Goal: Information Seeking & Learning: Find specific fact

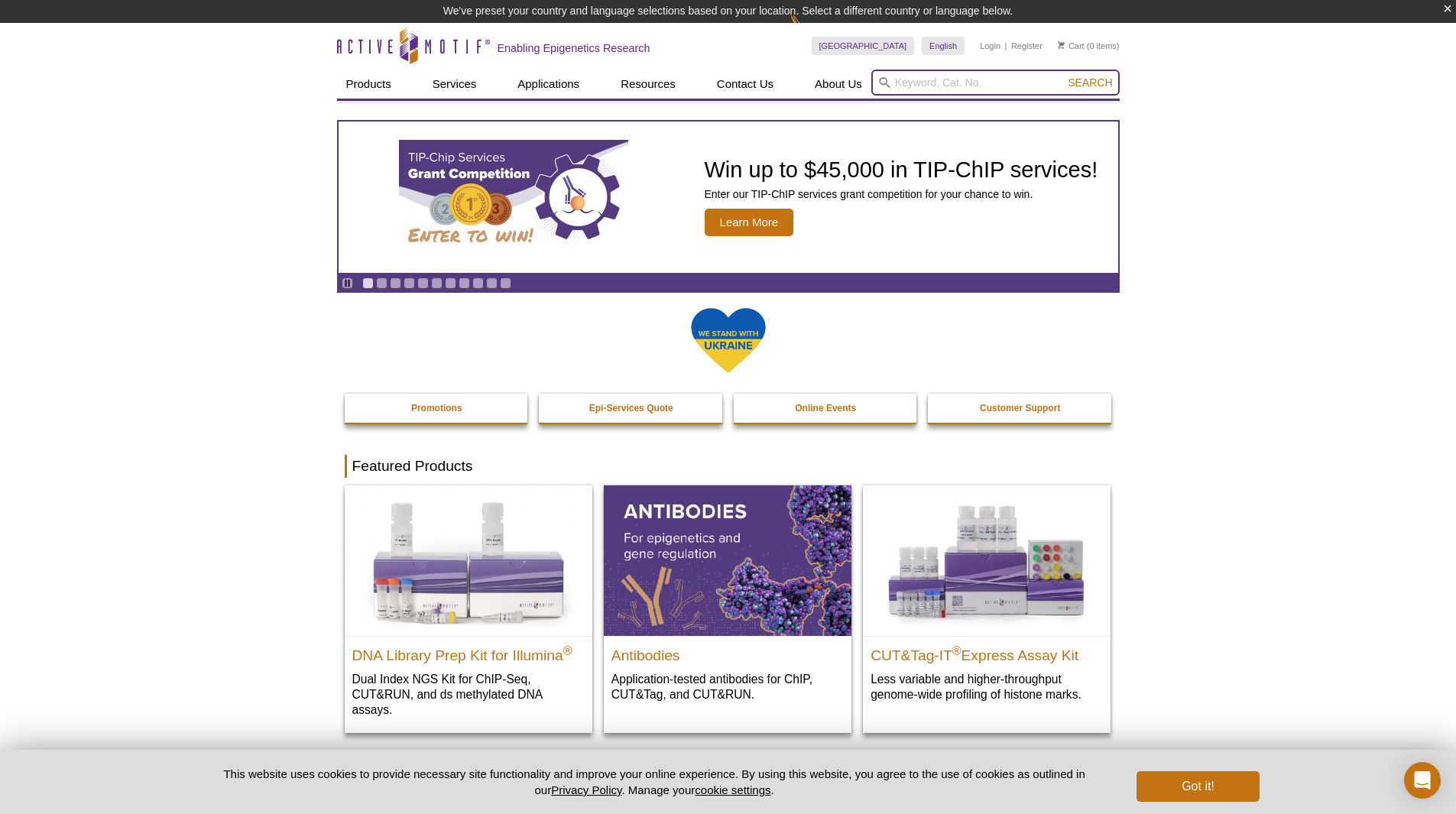
click at [968, 87] on input "search" at bounding box center [995, 82] width 248 height 26
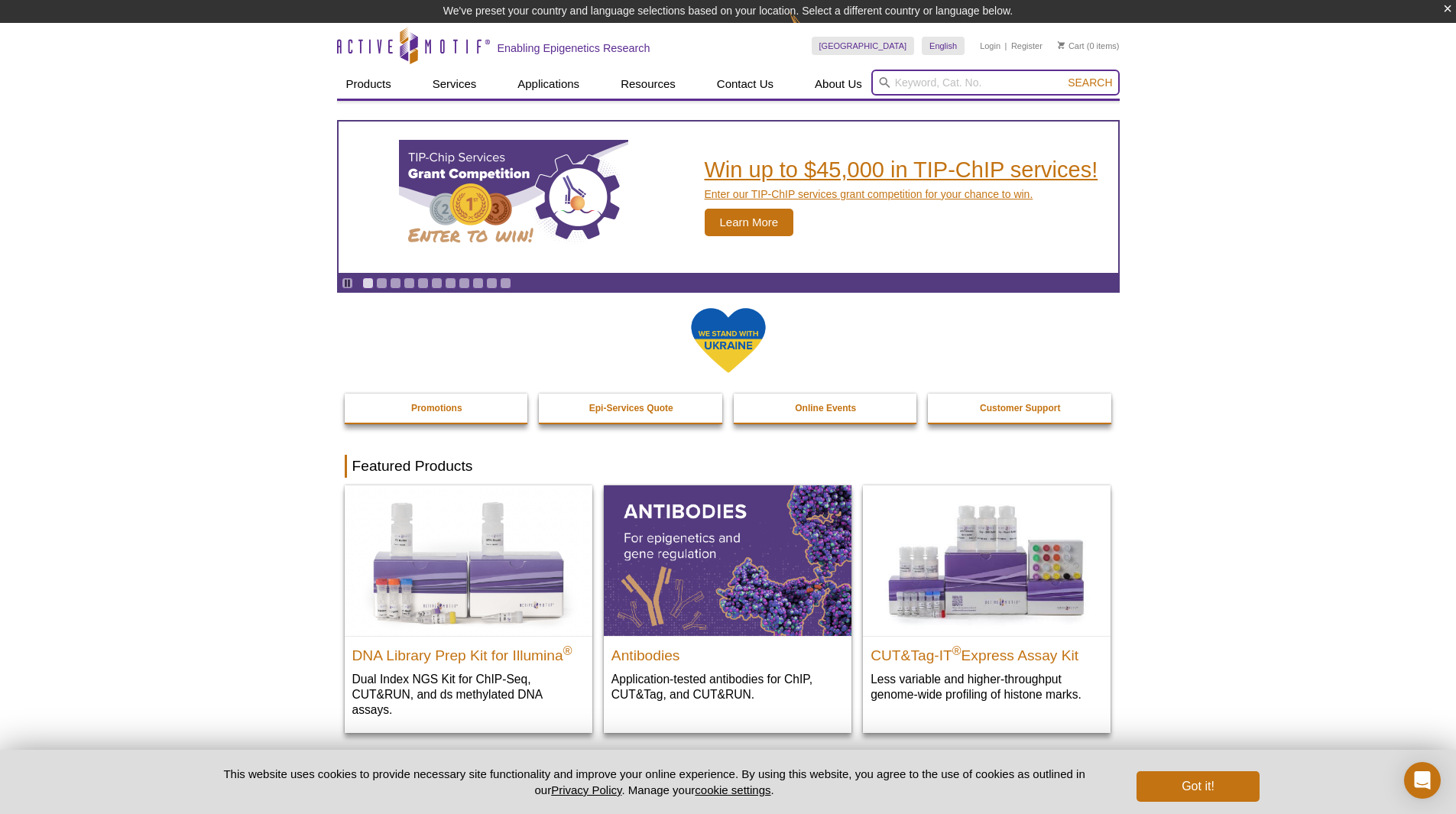
paste input "#39915"
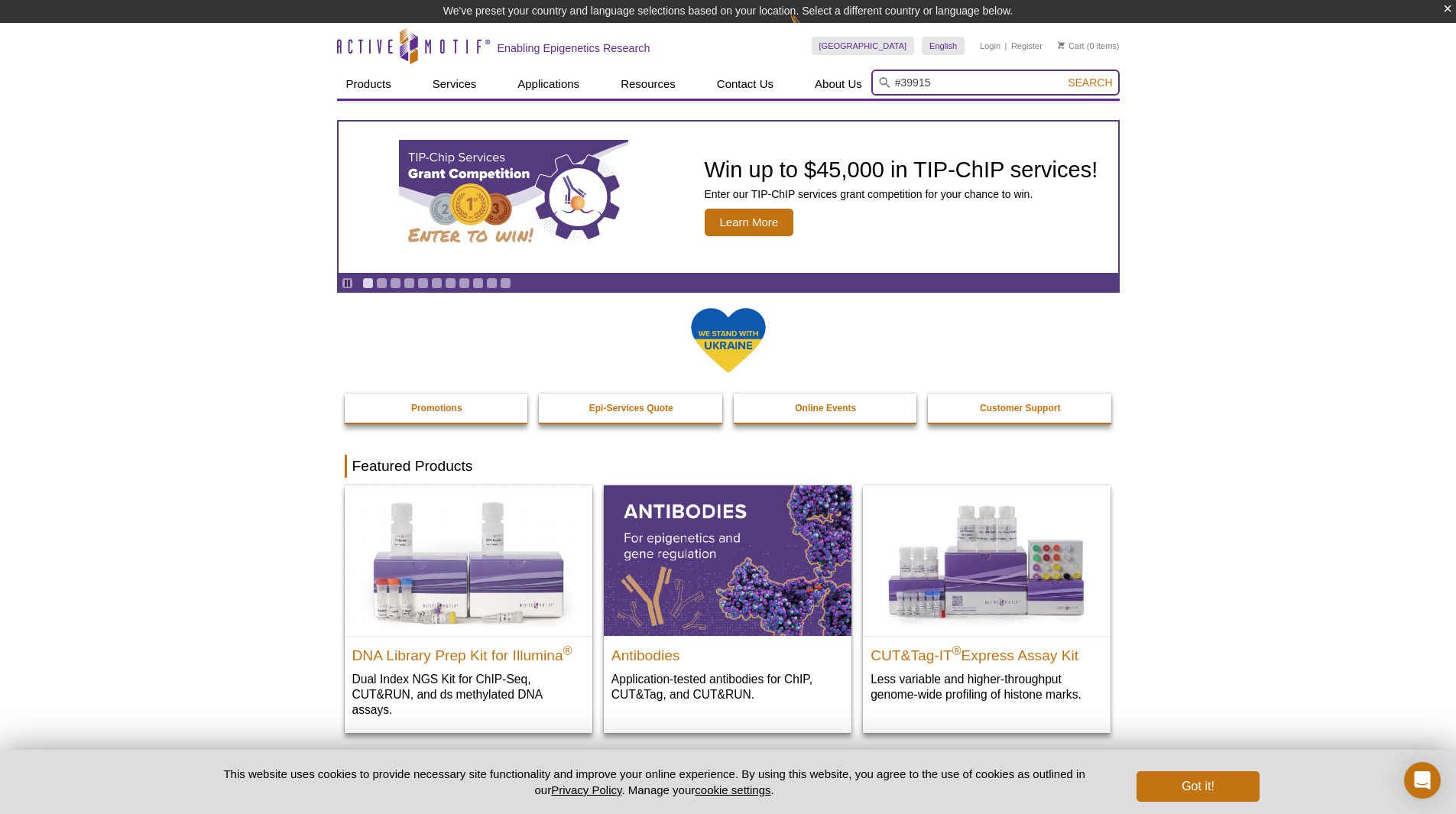
type input "#39915"
click at [1081, 87] on span "Search" at bounding box center [1089, 82] width 44 height 12
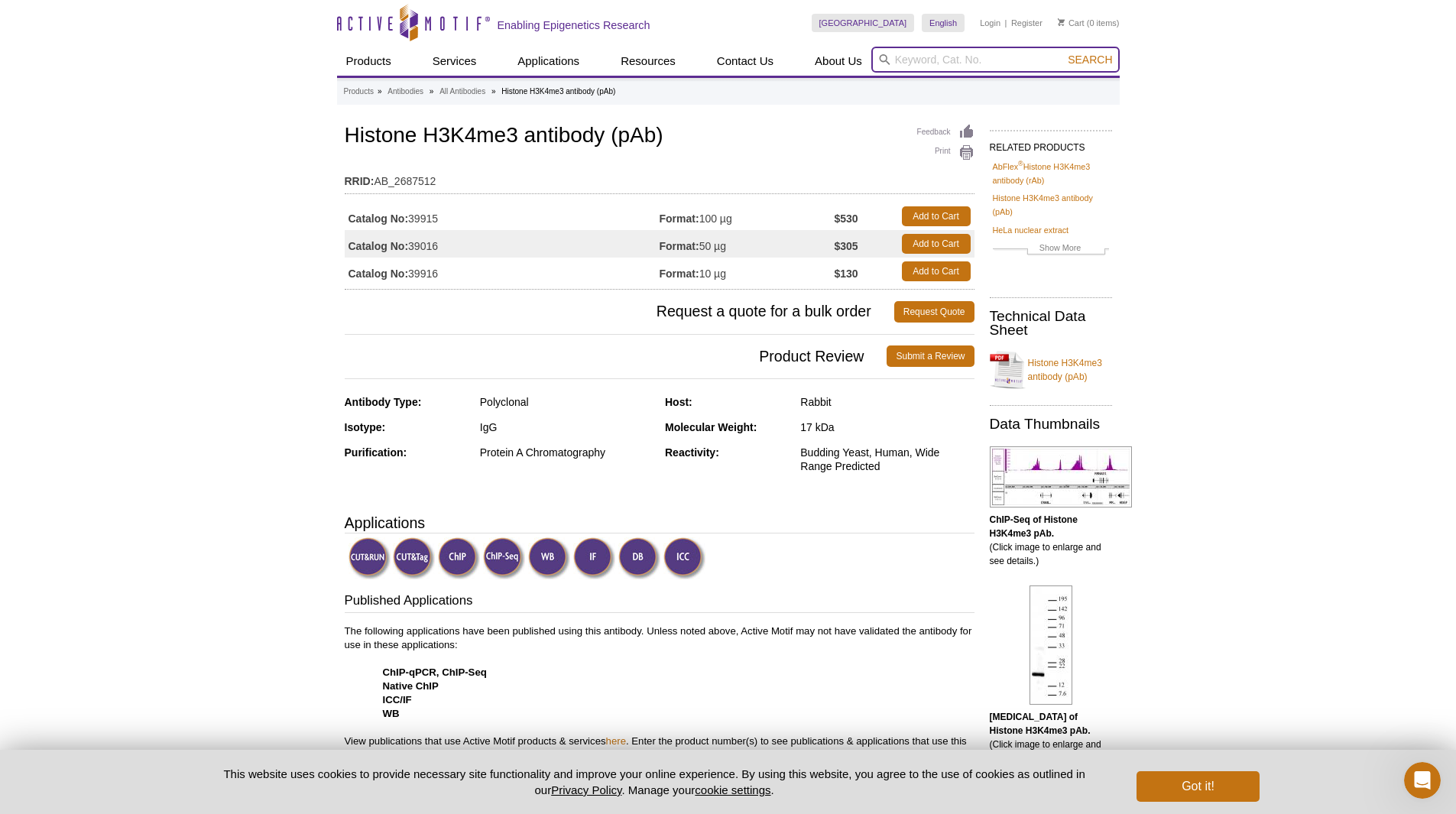
click at [946, 57] on input "search" at bounding box center [995, 59] width 248 height 26
paste input "#39155"
type input "#39155"
click at [1062, 52] on button "Search" at bounding box center [1089, 59] width 53 height 14
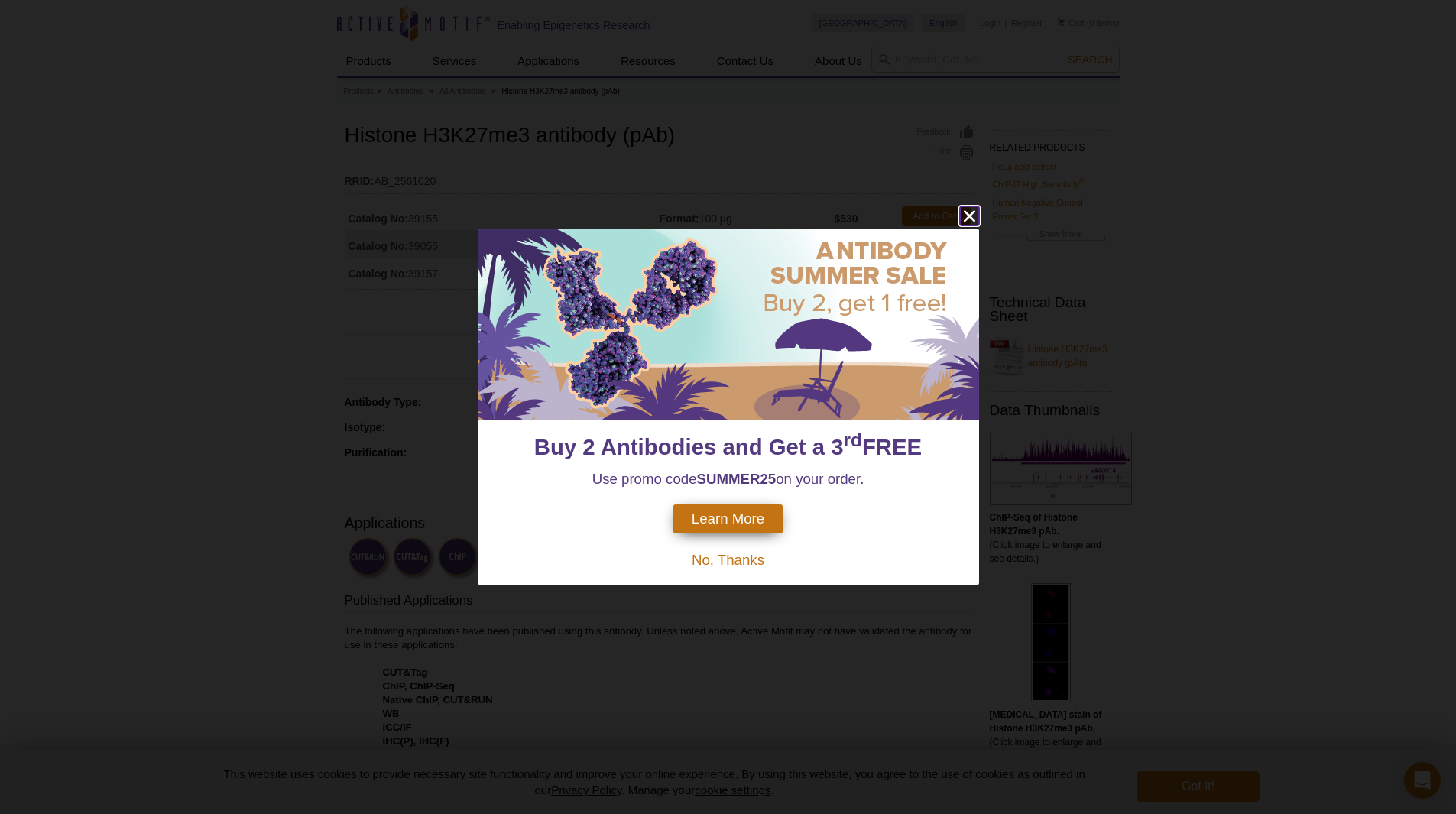
click at [965, 213] on icon "close" at bounding box center [968, 216] width 12 height 12
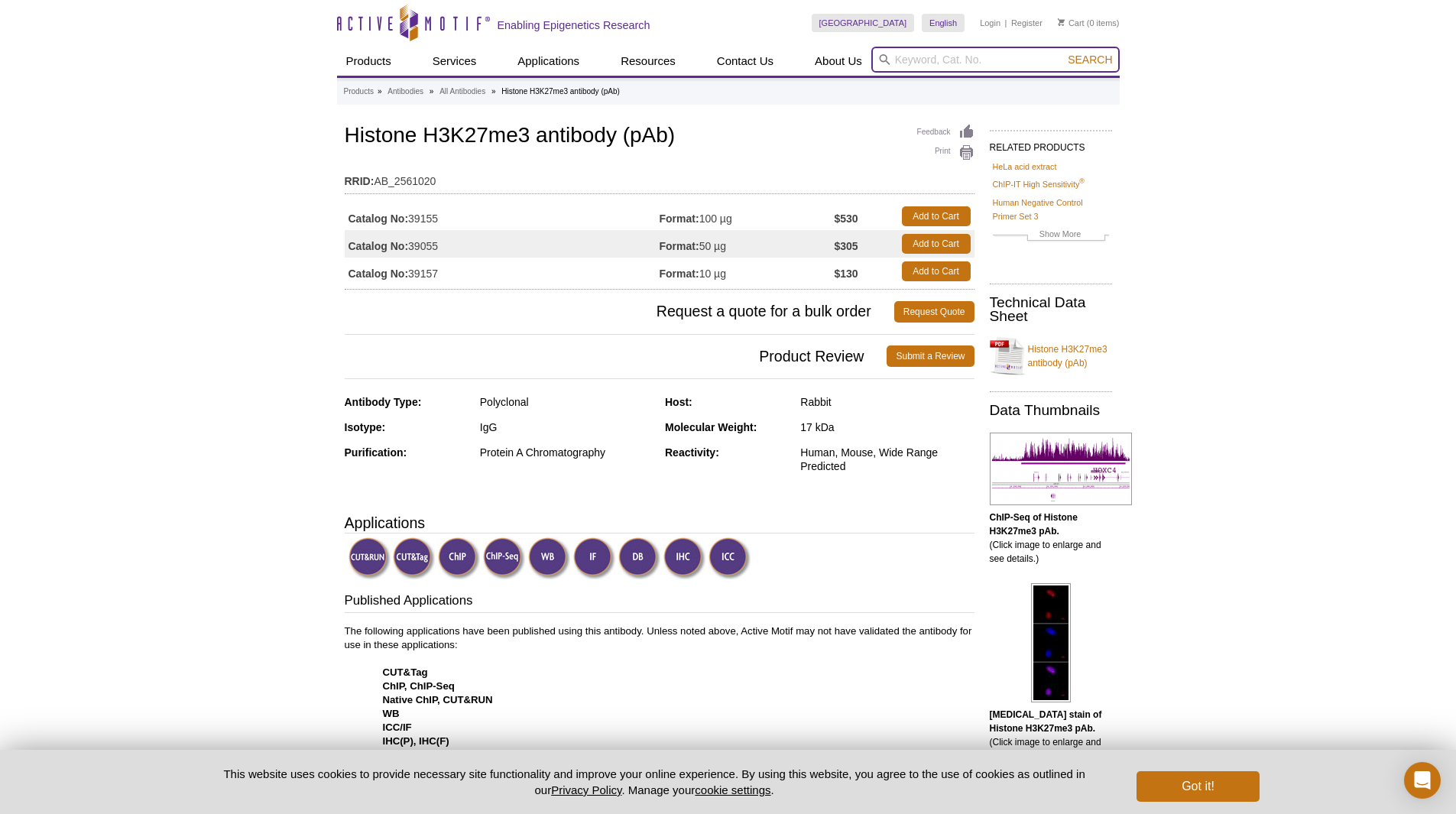
click at [940, 60] on input "search" at bounding box center [995, 59] width 248 height 26
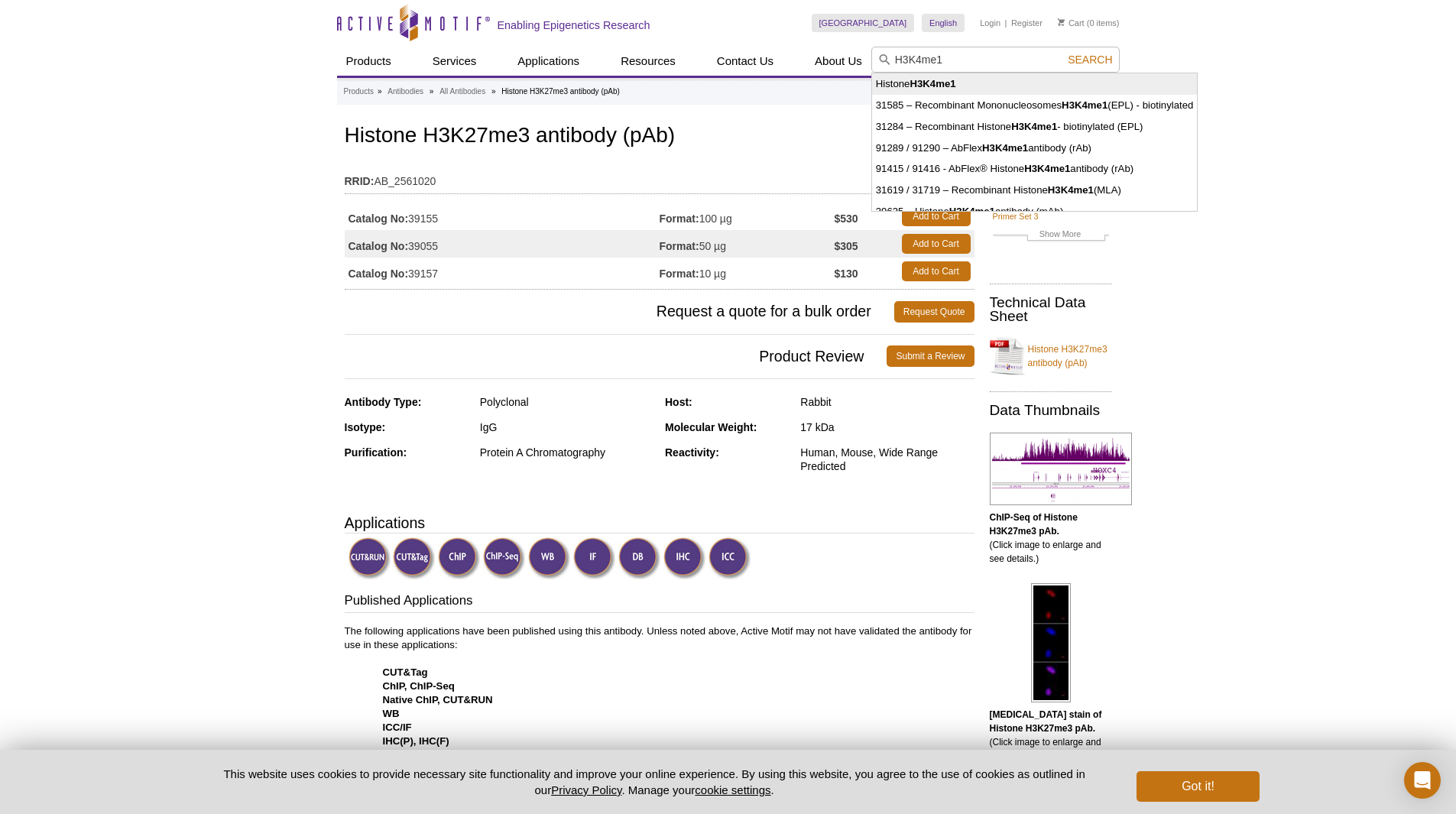
click at [937, 84] on strong "H3K4me1" at bounding box center [932, 84] width 46 height 12
type input "Histone H3K4me1"
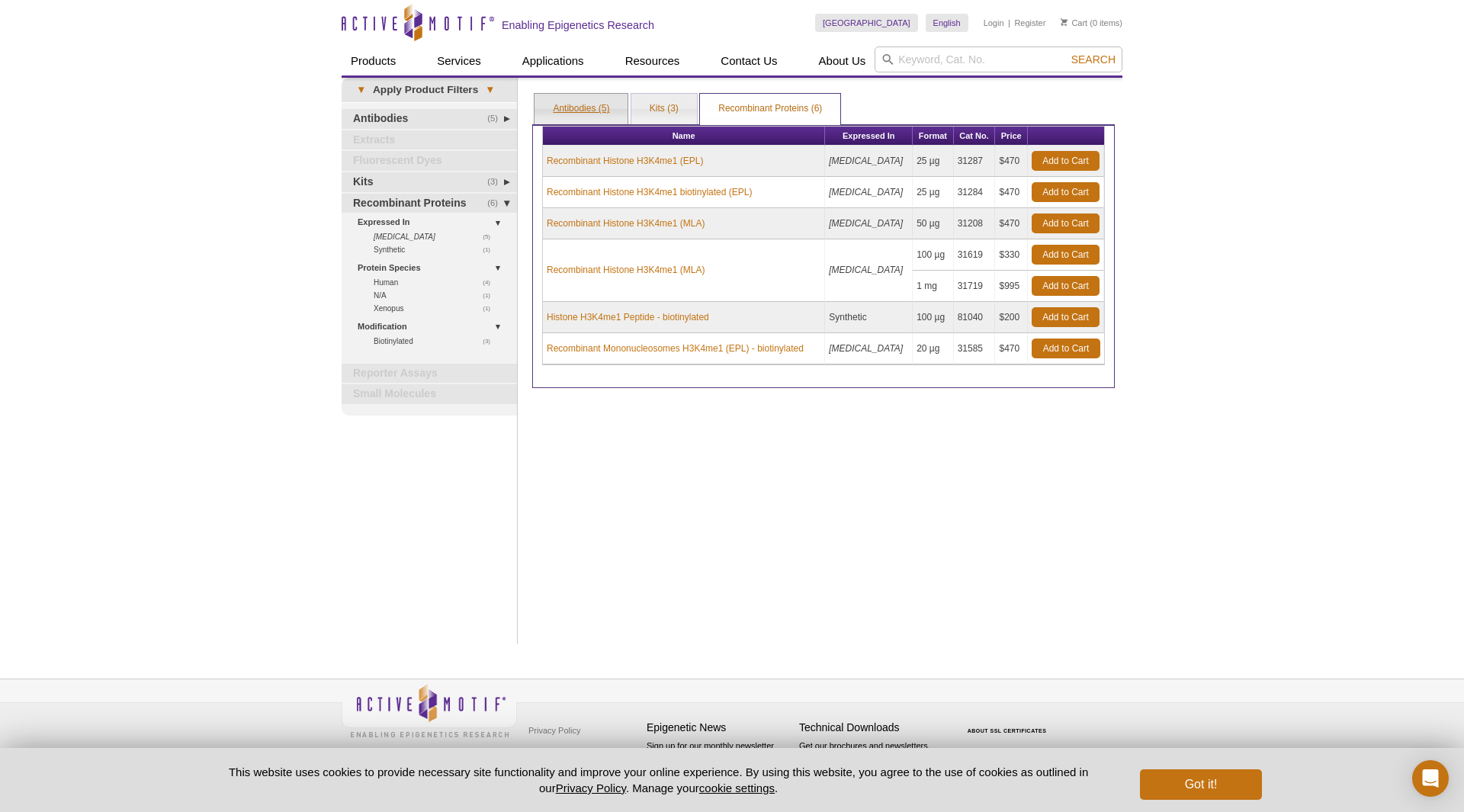
click at [585, 95] on link "Antibodies (5)" at bounding box center [581, 109] width 93 height 31
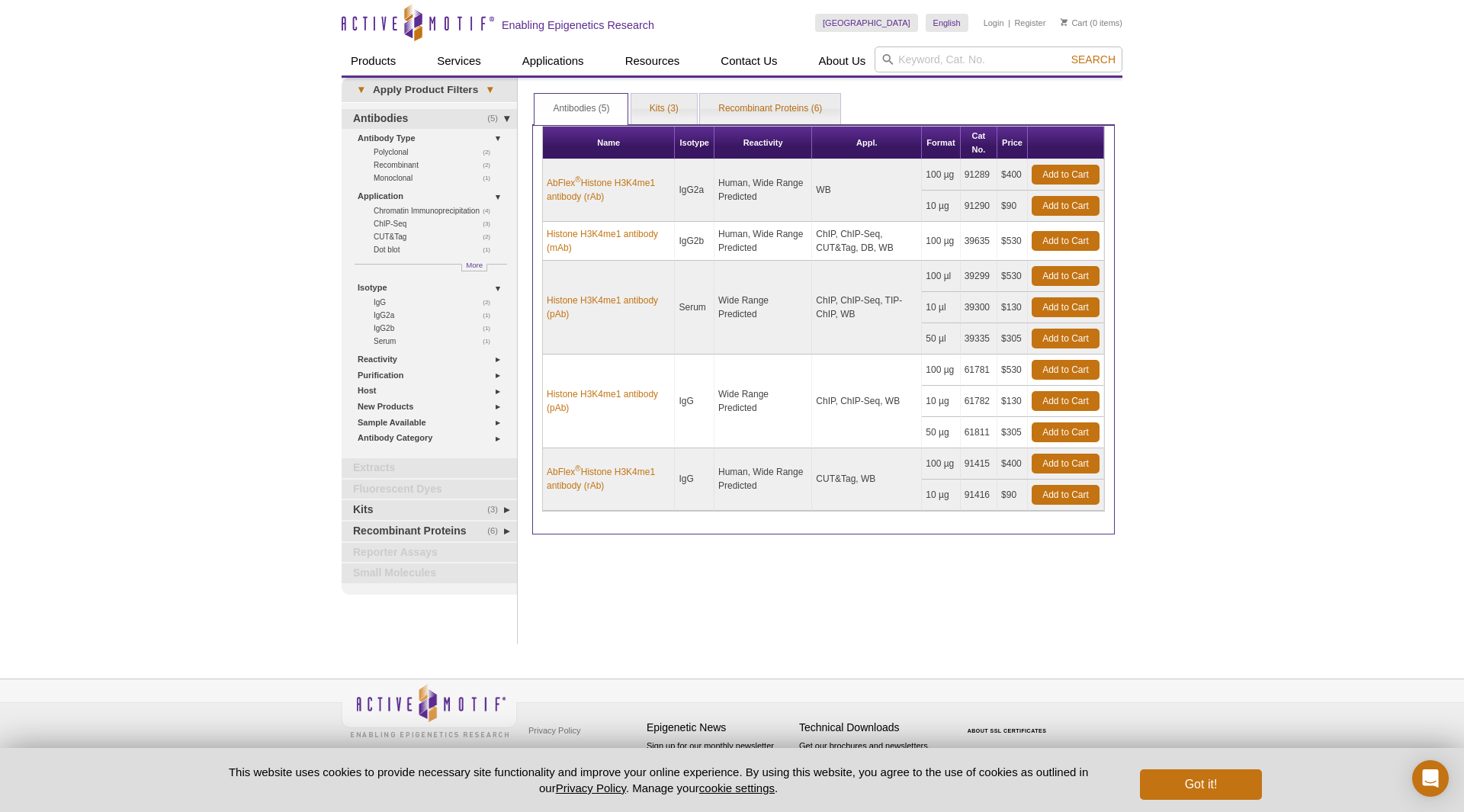
drag, startPoint x: 813, startPoint y: 247, endPoint x: 854, endPoint y: 243, distance: 41.2
click at [854, 243] on td "ChIP, ChIP-Seq, CUT&Tag, DB, WB" at bounding box center [867, 241] width 110 height 39
drag, startPoint x: 815, startPoint y: 478, endPoint x: 858, endPoint y: 477, distance: 43.0
click at [858, 477] on td "CUT&Tag, WB" at bounding box center [867, 479] width 110 height 62
click at [957, 611] on div "Print Results Antibodies (5) Kits (3) Recombinant Proteins (6) Antibodies (5) A…" at bounding box center [824, 361] width 598 height 566
